Goal: Task Accomplishment & Management: Manage account settings

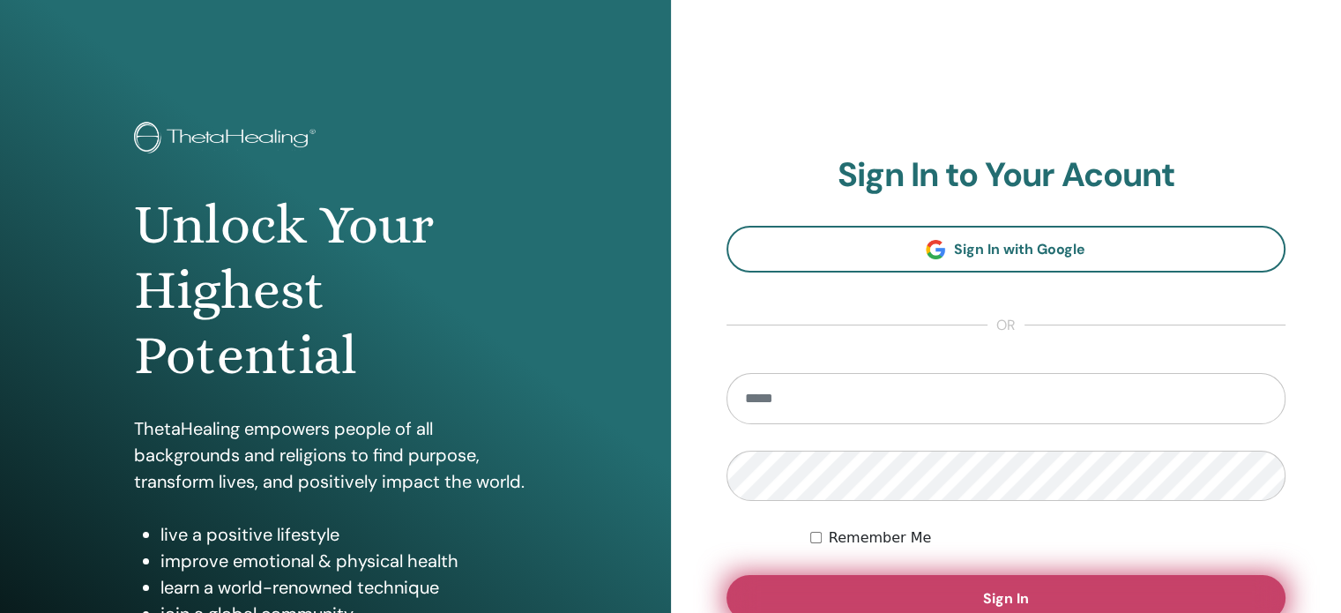
type input "**********"
click at [1023, 594] on span "Sign In" at bounding box center [1006, 598] width 46 height 19
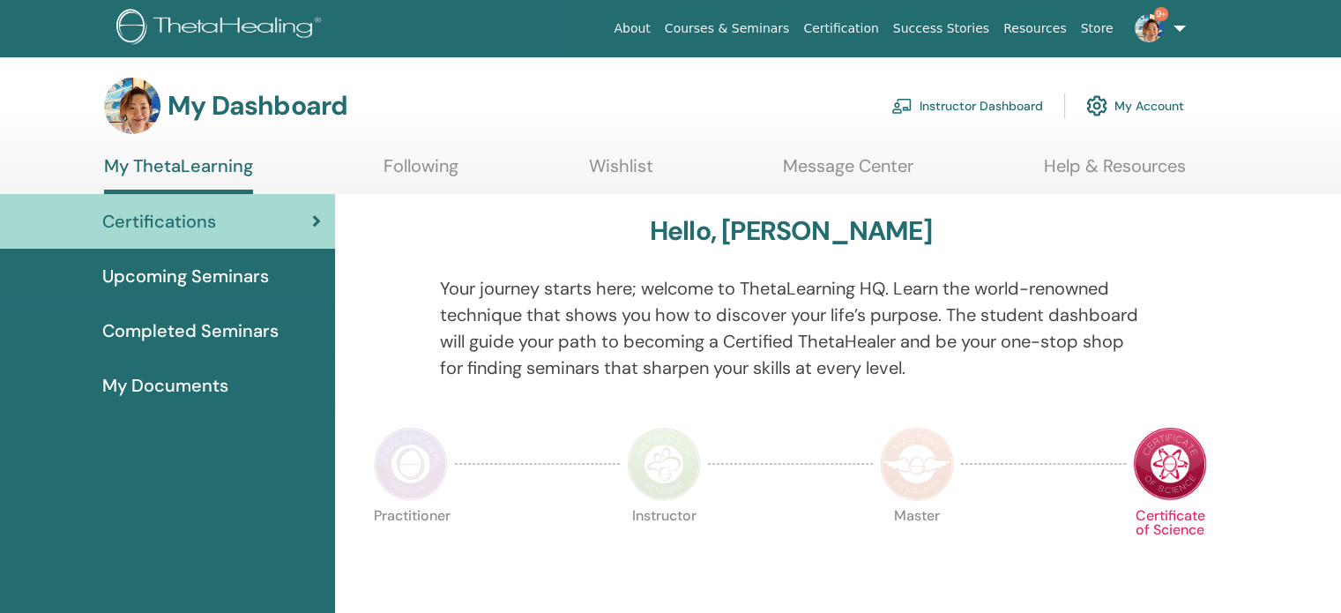
click at [989, 103] on link "Instructor Dashboard" at bounding box center [967, 105] width 152 height 39
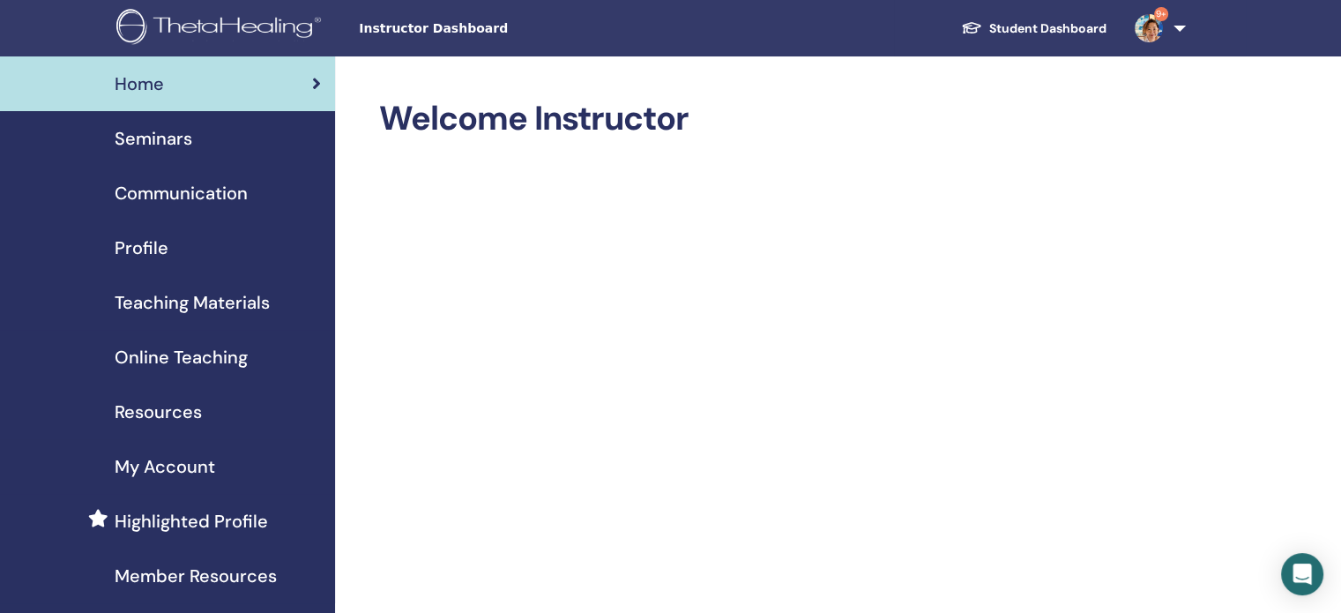
click at [137, 136] on span "Seminars" at bounding box center [154, 138] width 78 height 26
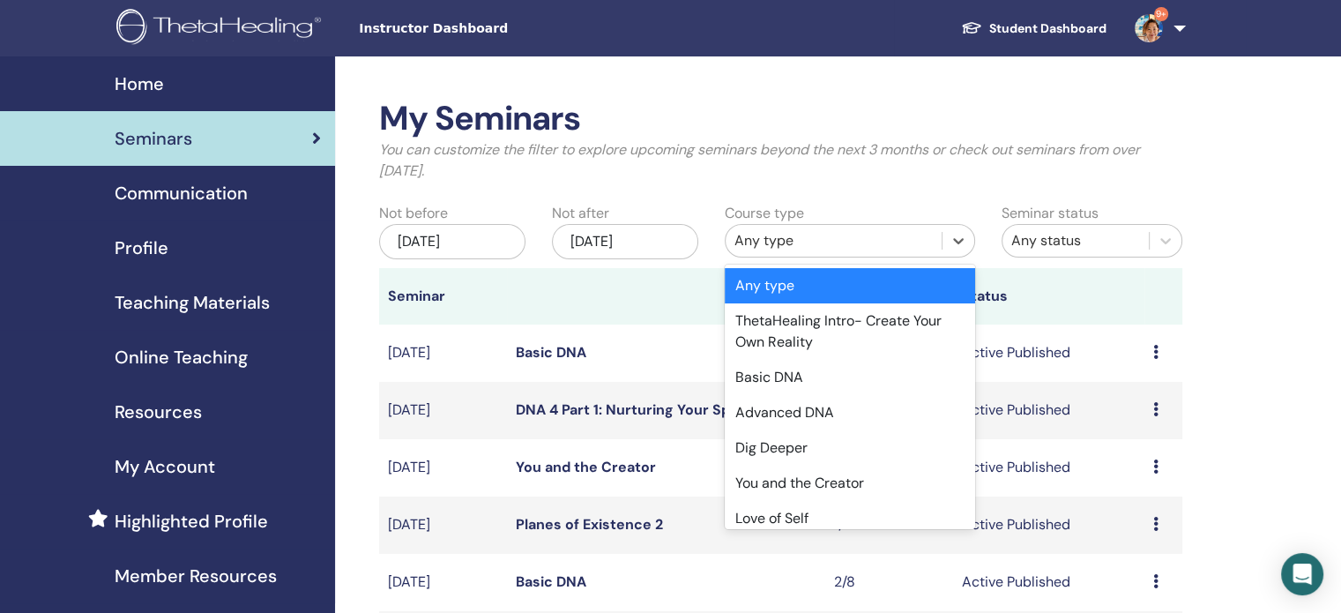
click at [836, 244] on div "Any type" at bounding box center [833, 240] width 198 height 21
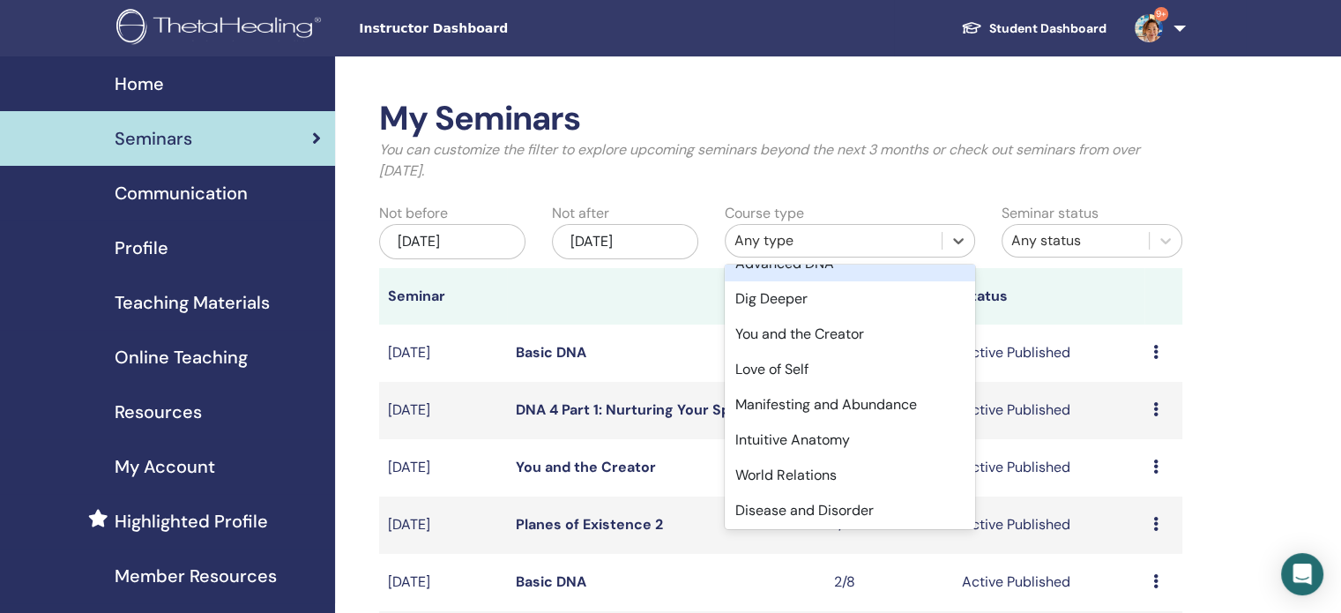
scroll to position [176, 0]
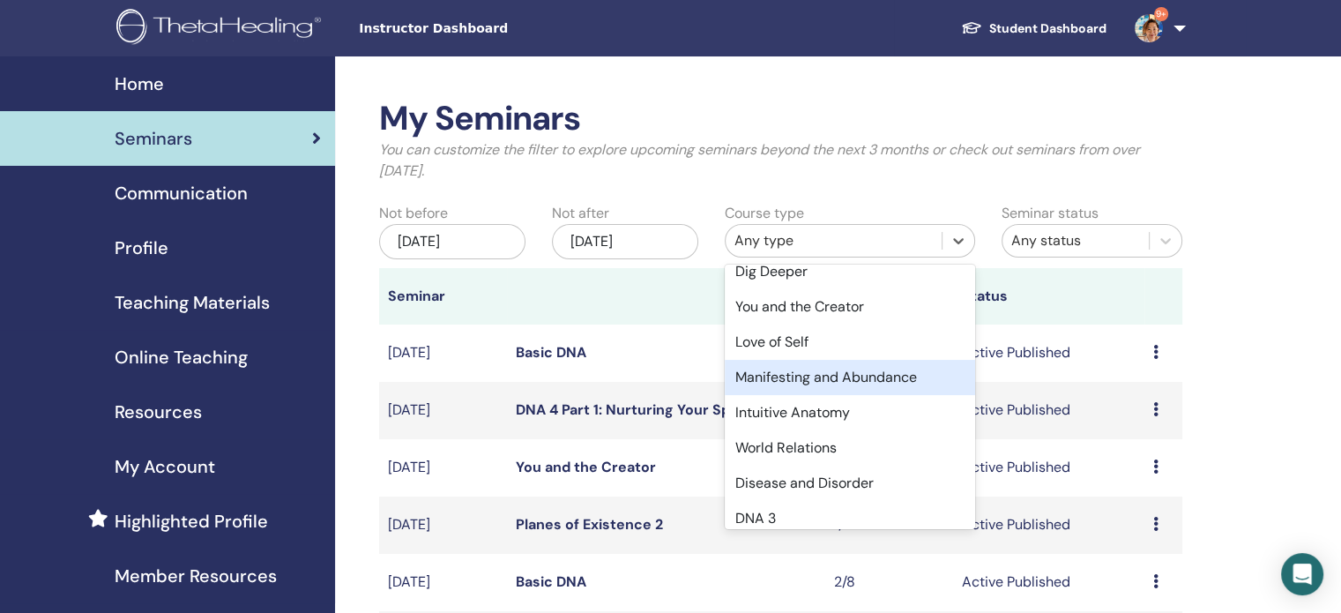
click at [845, 385] on div "Manifesting and Abundance" at bounding box center [850, 377] width 250 height 35
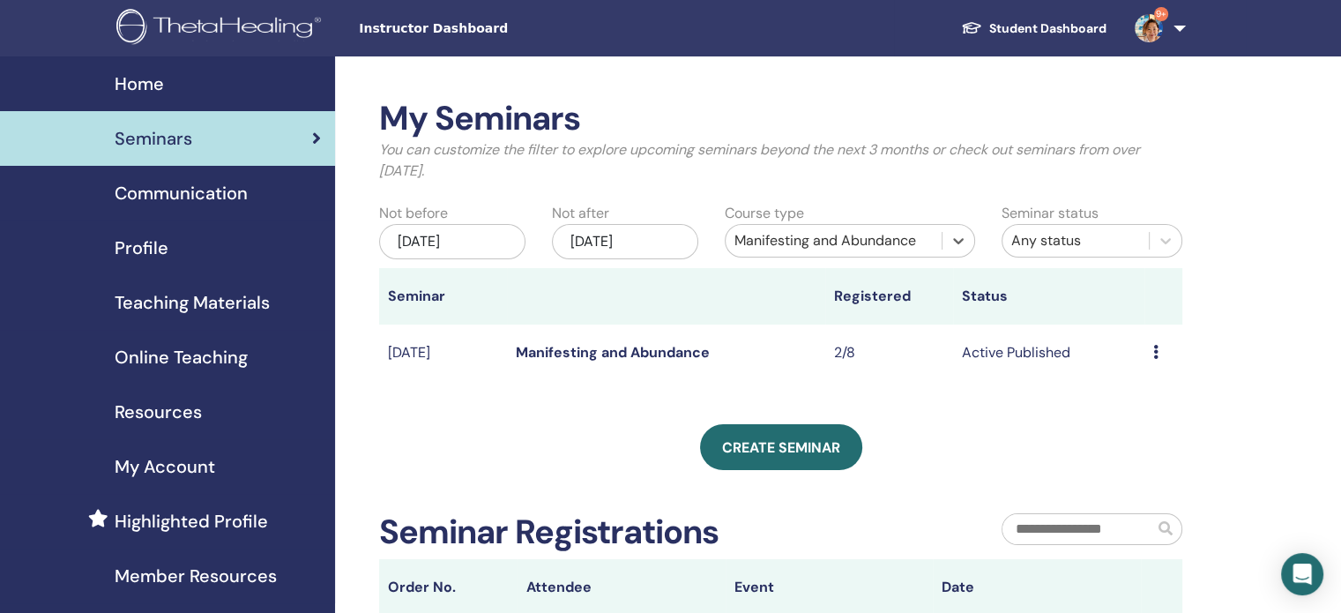
click at [569, 355] on link "Manifesting and Abundance" at bounding box center [613, 352] width 194 height 19
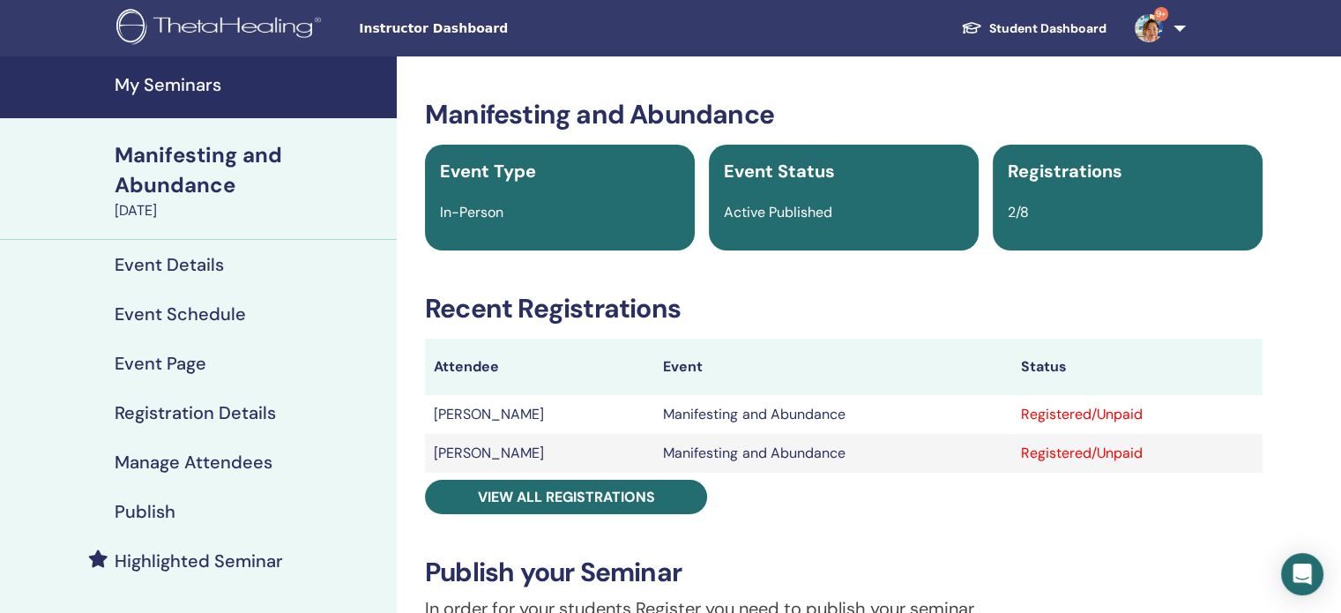
scroll to position [88, 0]
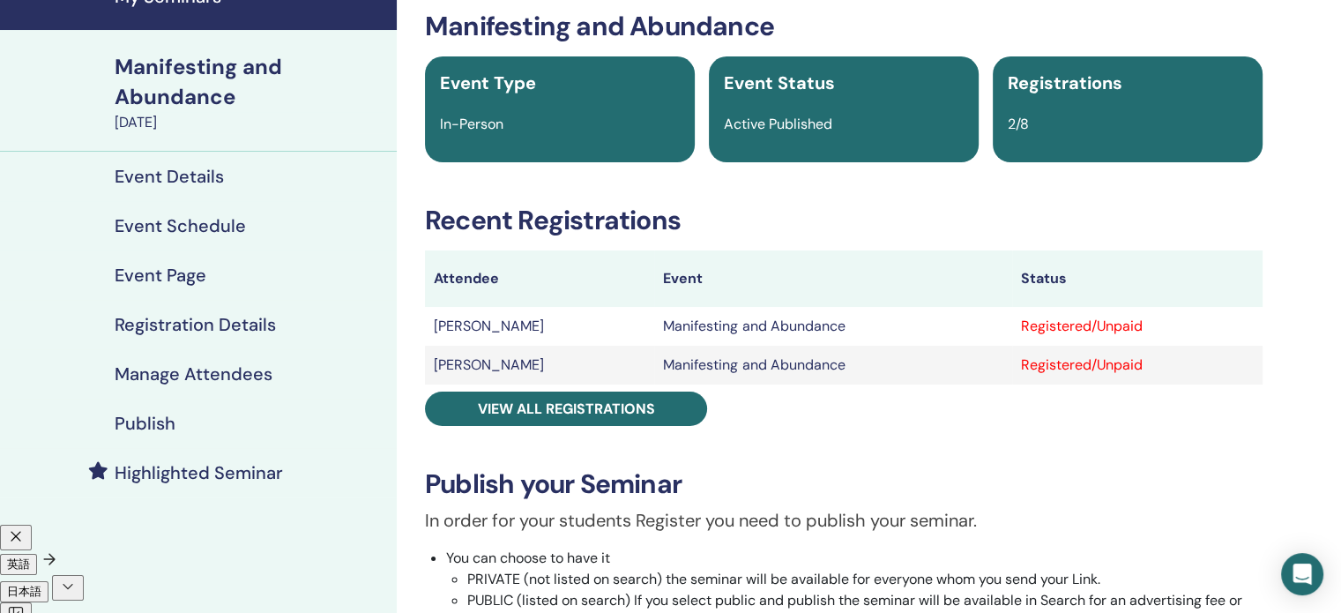
click at [250, 373] on h4 "Manage Attendees" at bounding box center [194, 373] width 158 height 21
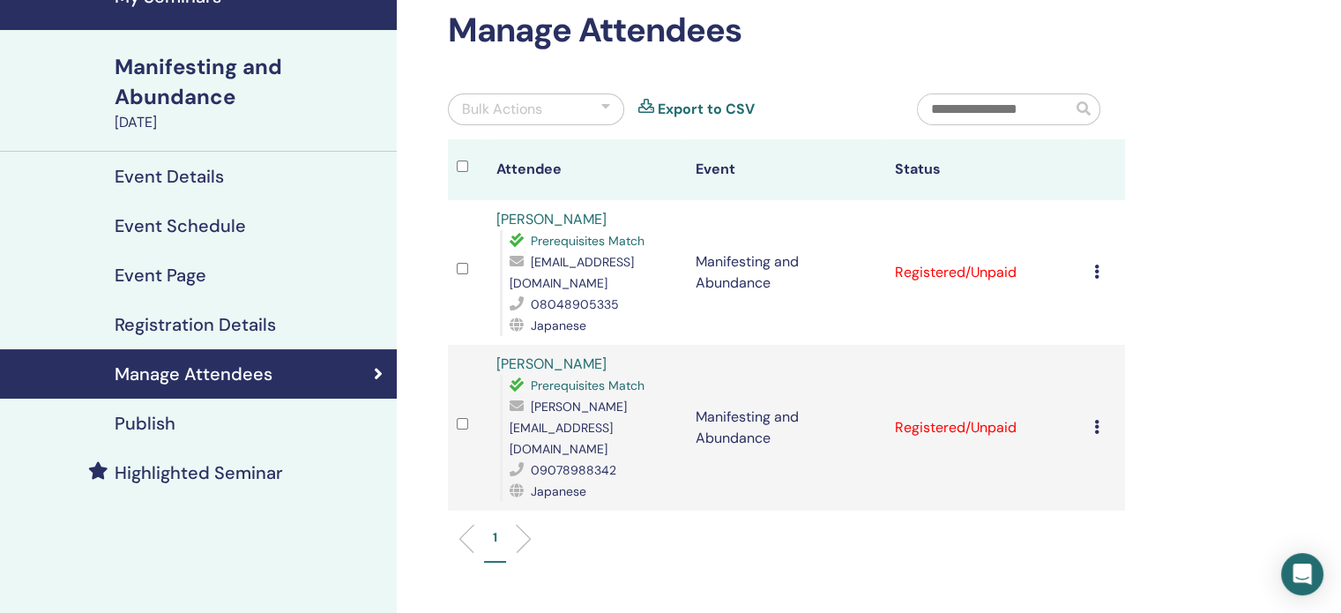
click at [1094, 270] on icon at bounding box center [1096, 271] width 5 height 14
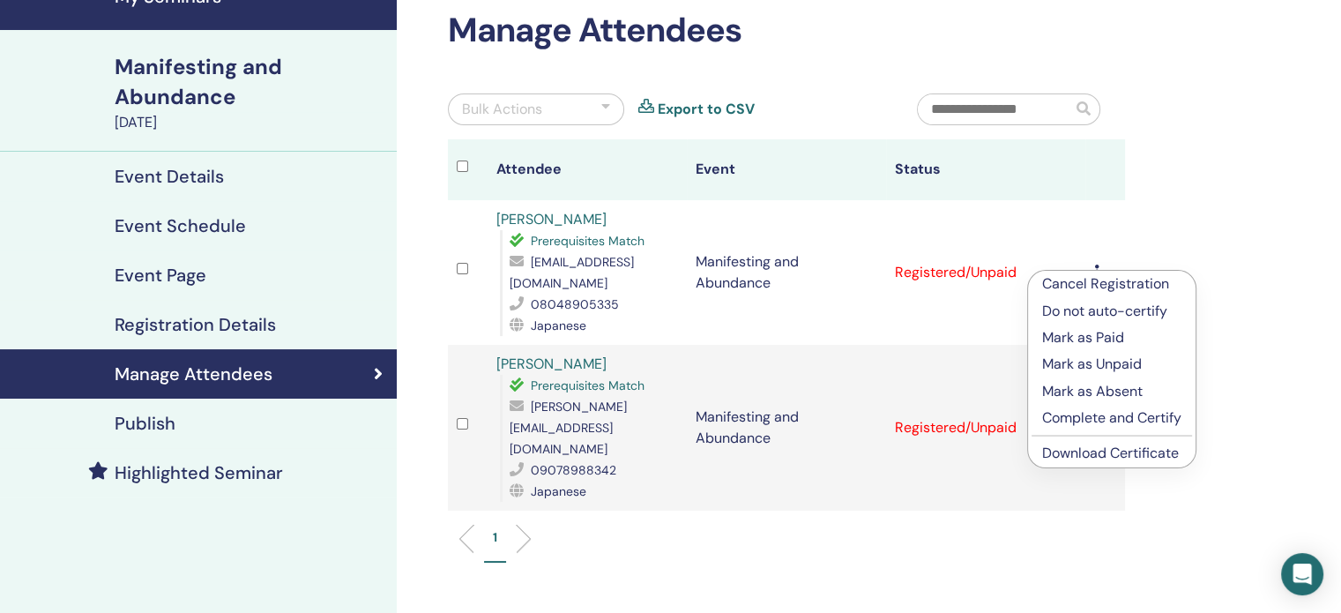
click at [1100, 452] on link "Download Certificate" at bounding box center [1110, 452] width 137 height 19
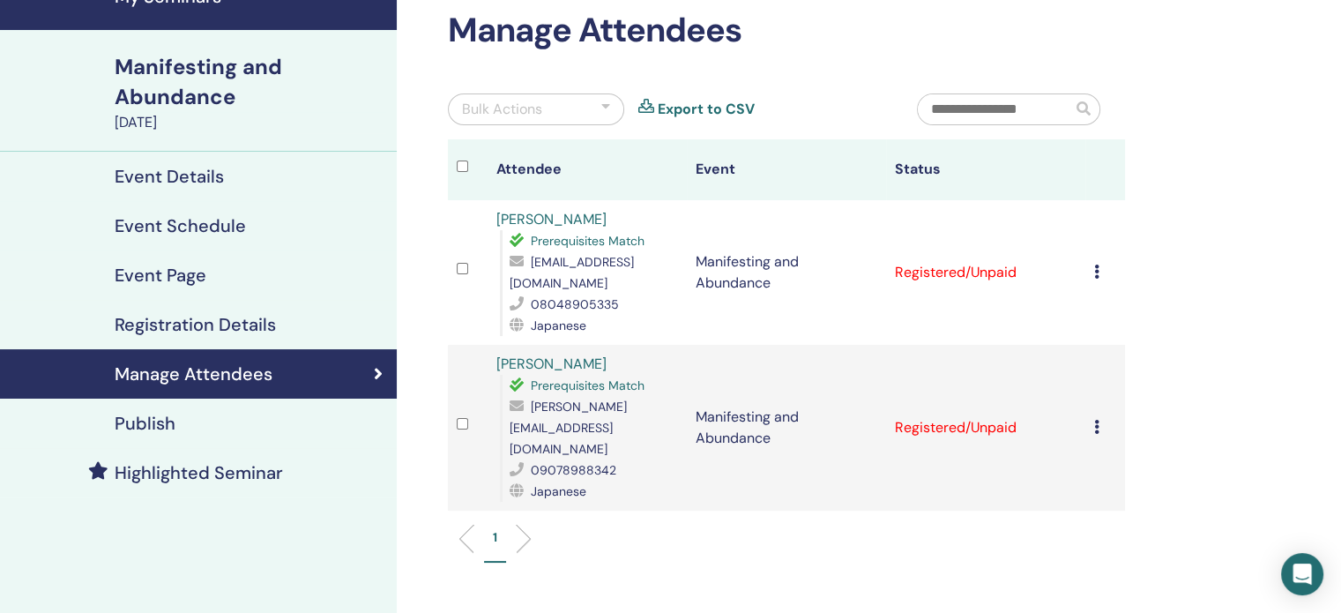
click at [1097, 420] on icon at bounding box center [1096, 427] width 5 height 14
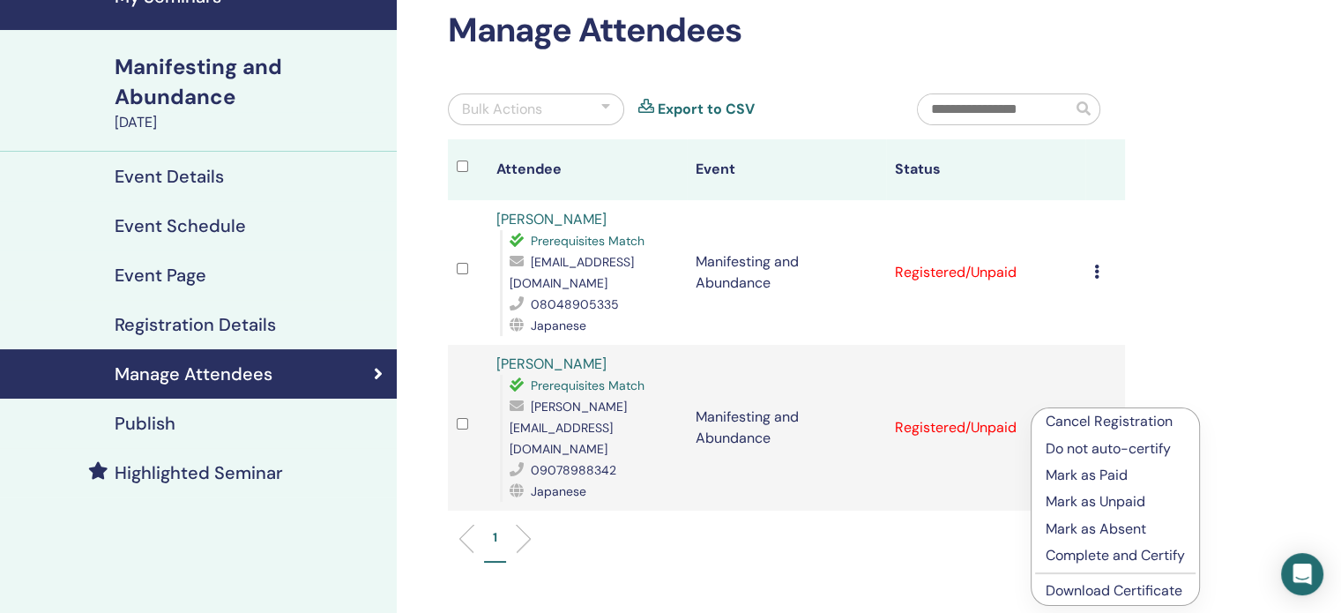
click at [521, 548] on div "Manage Attendees Bulk Actions Export to CSV Attendee Event Status [PERSON_NAME]…" at bounding box center [844, 397] width 894 height 859
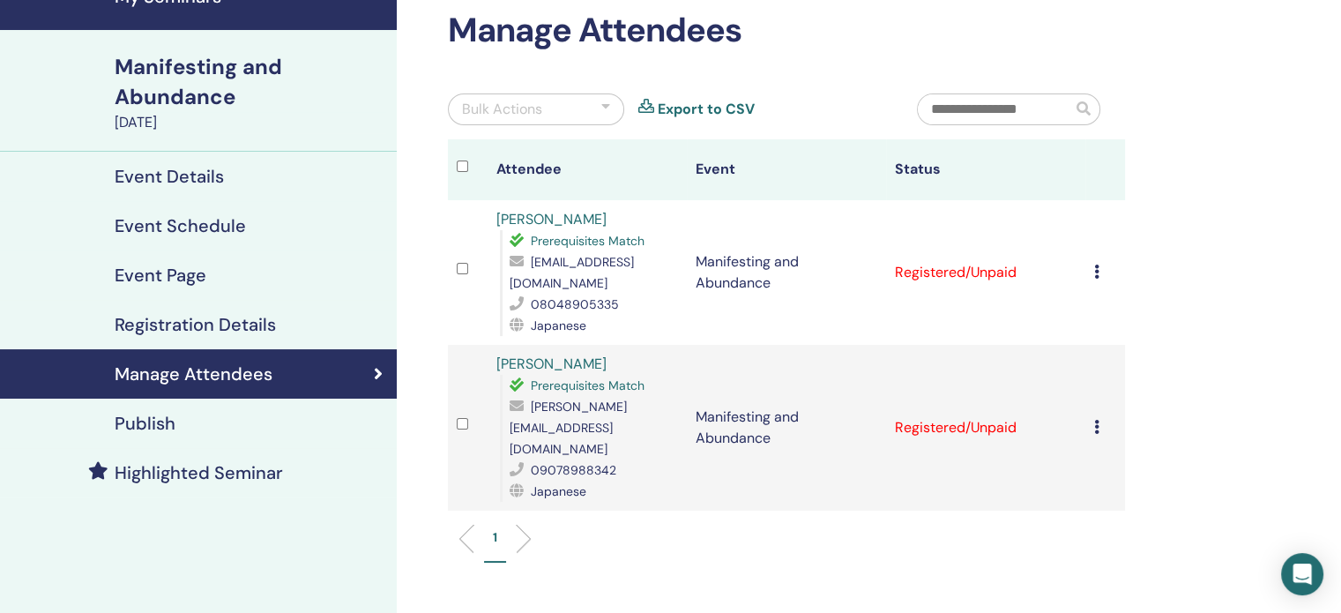
click at [1096, 420] on icon at bounding box center [1096, 427] width 5 height 14
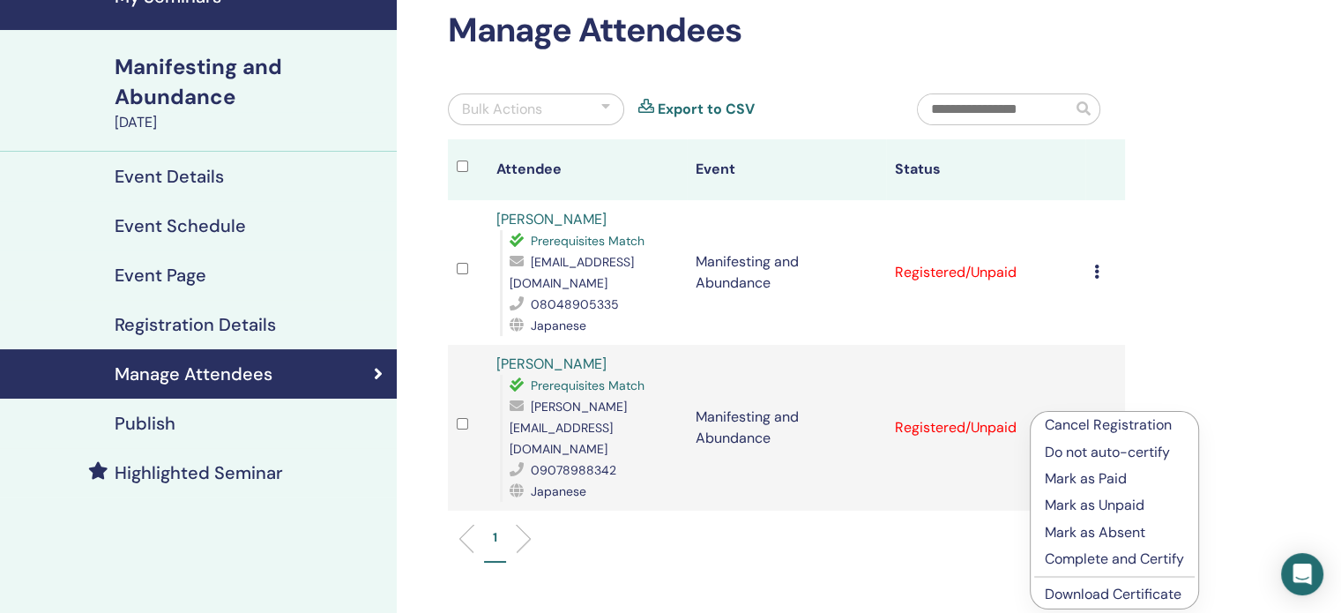
click at [1114, 599] on link "Download Certificate" at bounding box center [1113, 594] width 137 height 19
